Goal: Navigation & Orientation: Find specific page/section

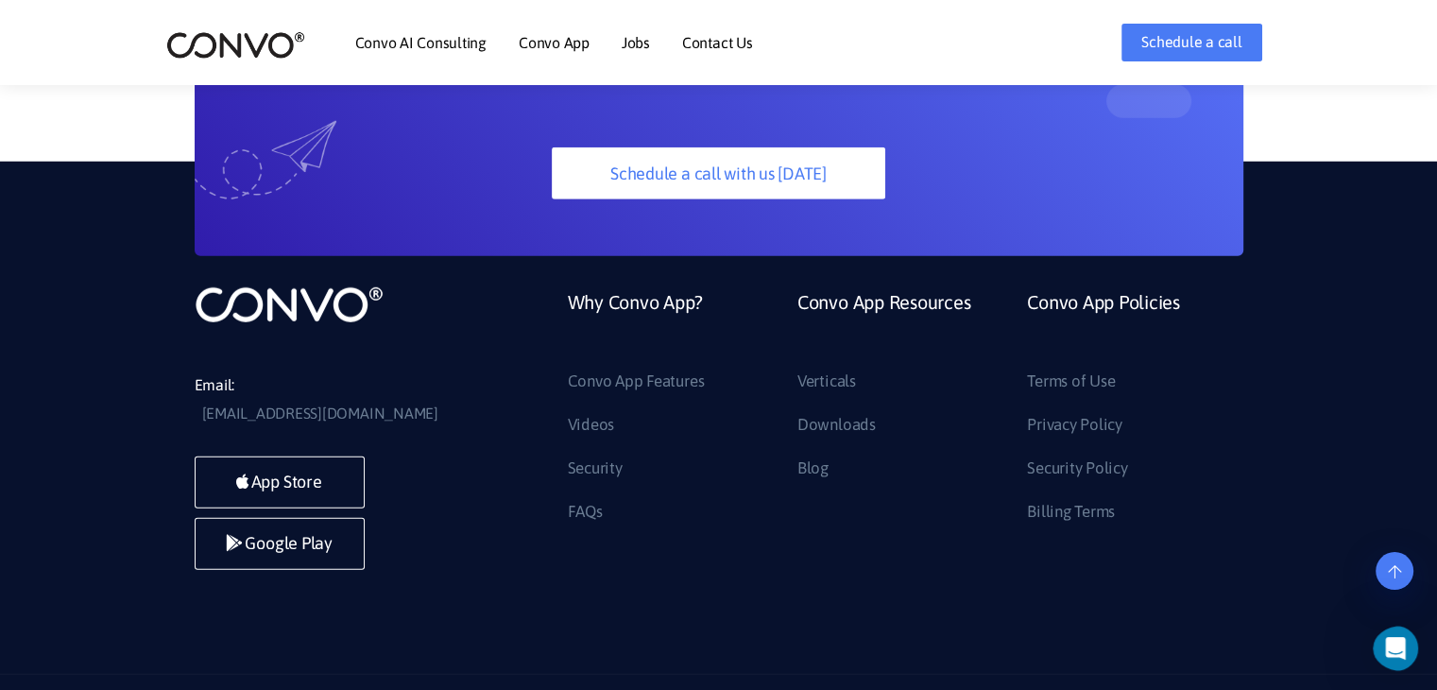
click at [638, 37] on link "Jobs" at bounding box center [636, 42] width 28 height 15
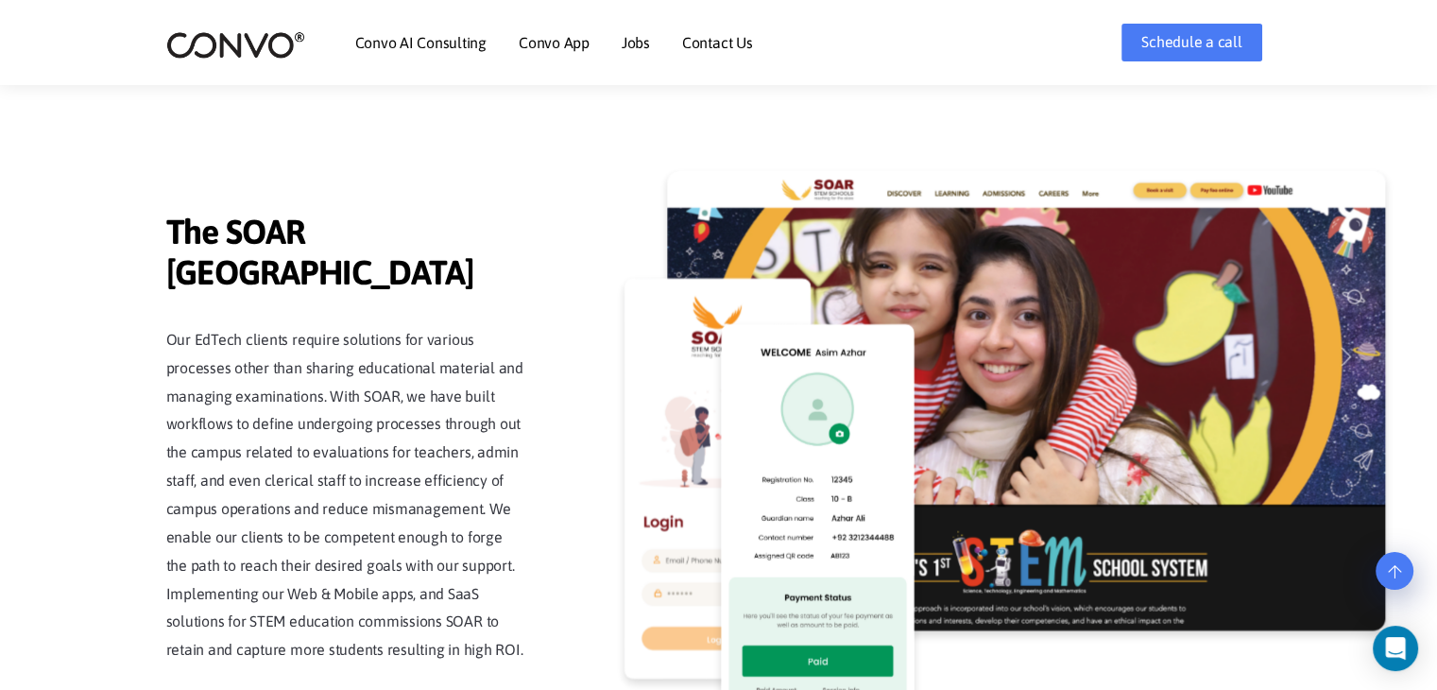
scroll to position [4388, 0]
